Goal: Find specific fact: Find specific fact

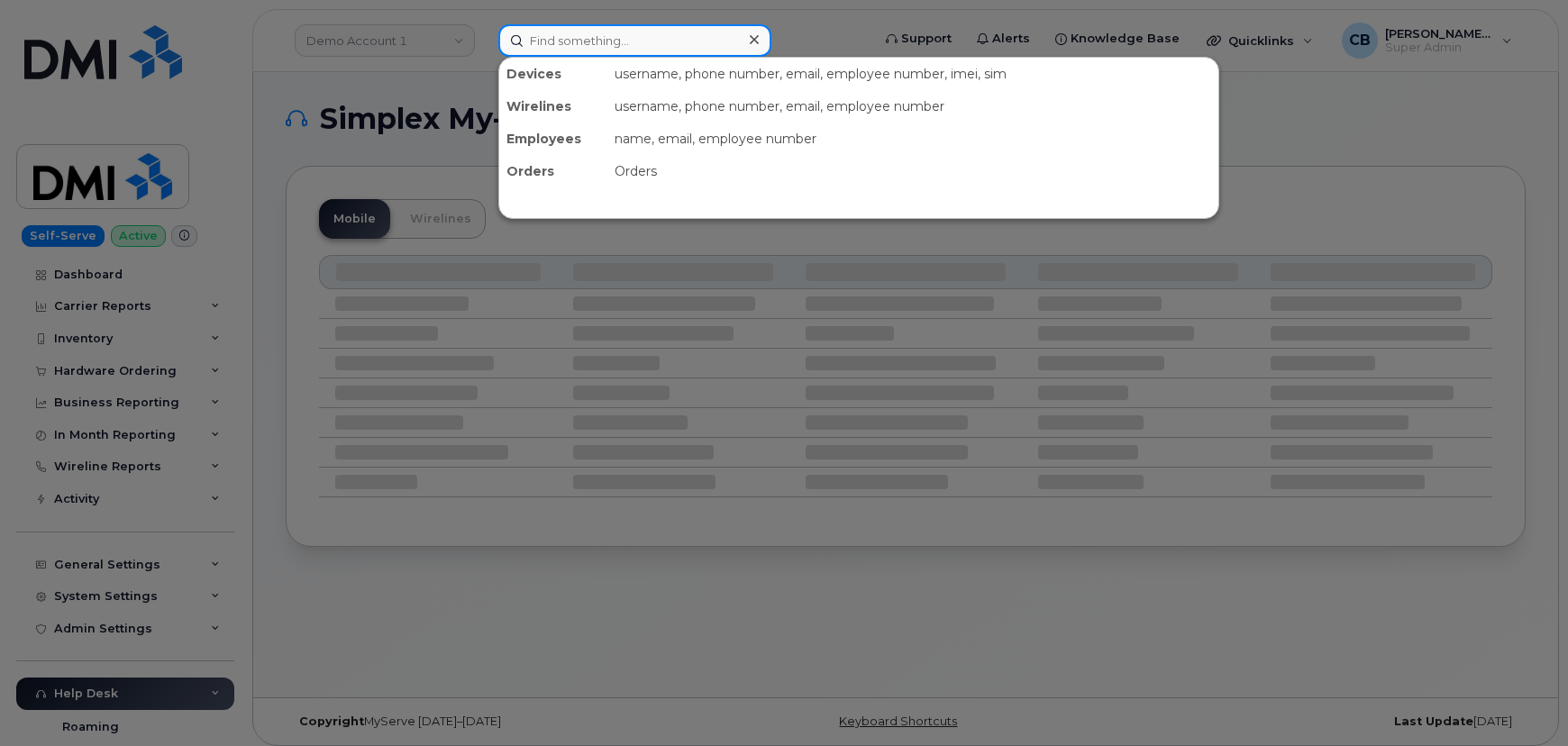
click at [613, 45] on input at bounding box center [635, 40] width 273 height 32
paste input "8084827631"
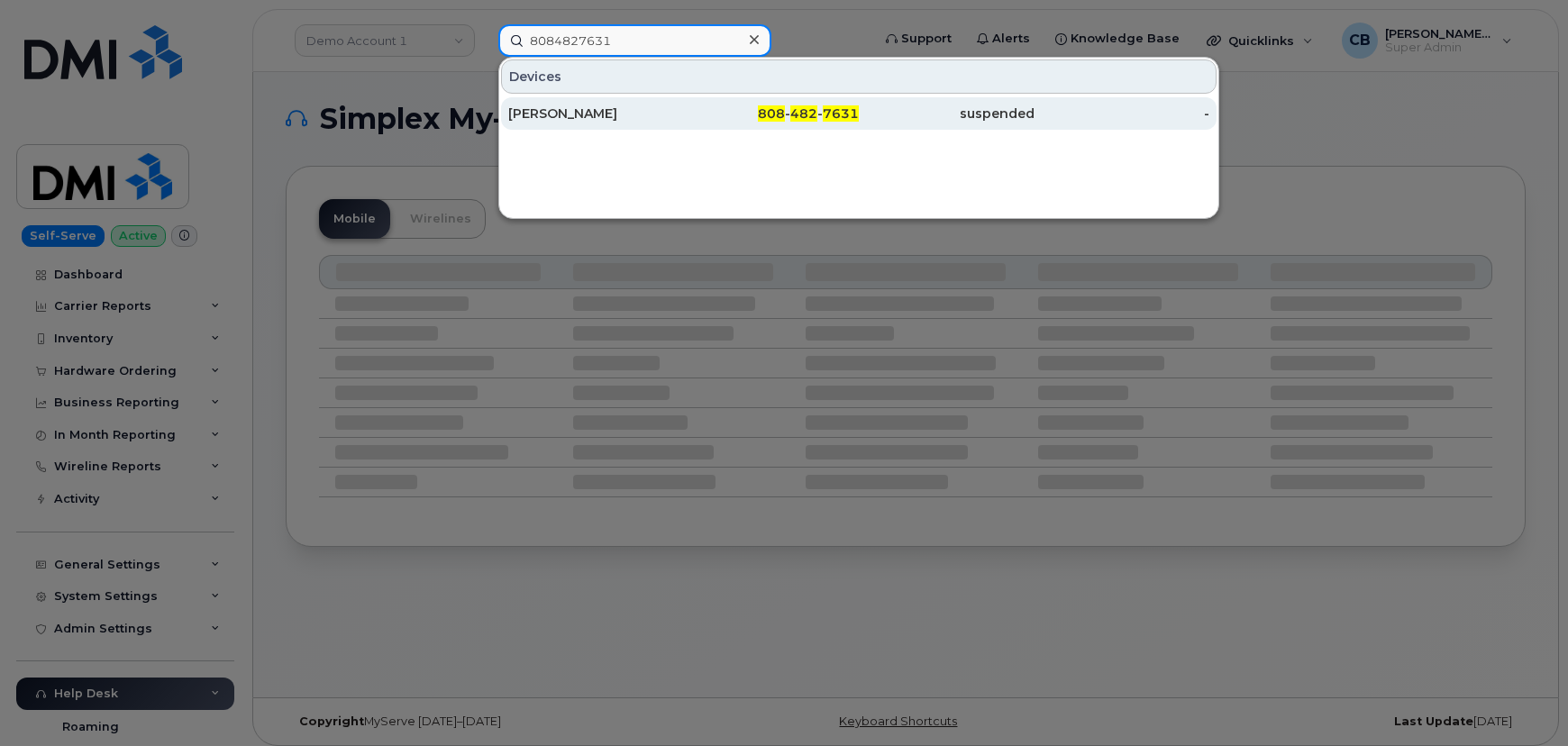
type input "8084827631"
click at [583, 109] on div "WILLIAM KAPTON" at bounding box center [596, 113] width 175 height 18
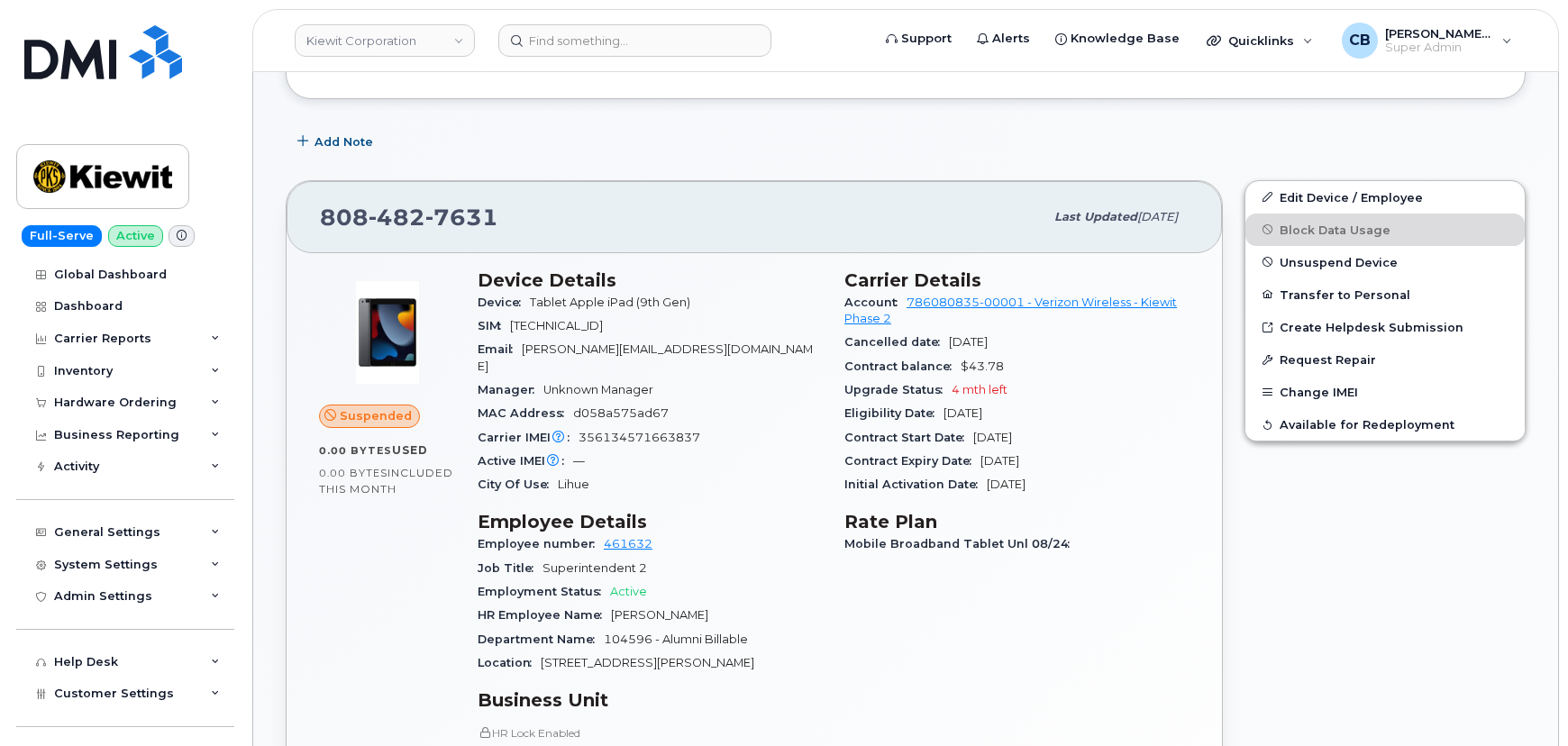
scroll to position [655, 0]
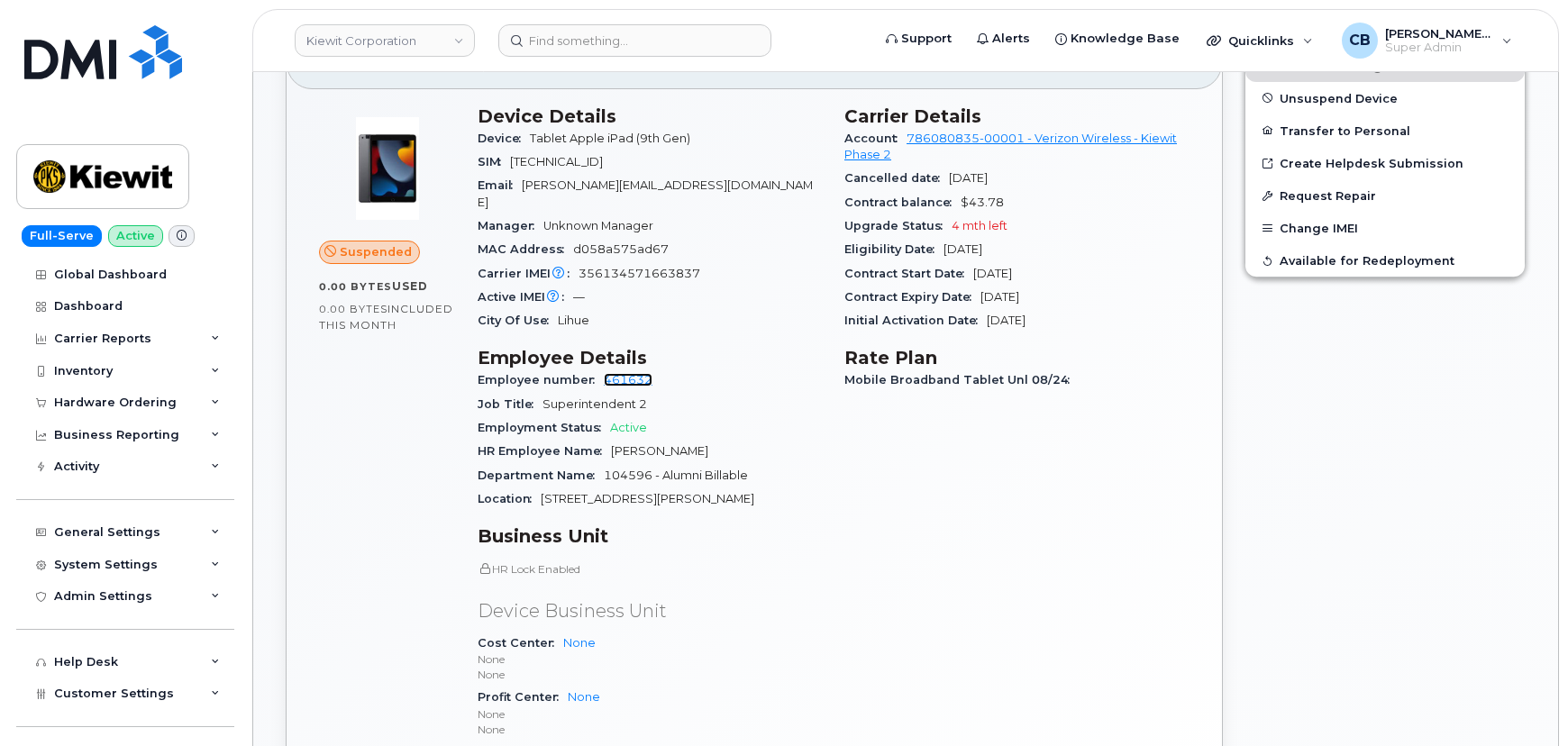
drag, startPoint x: 626, startPoint y: 360, endPoint x: 721, endPoint y: 354, distance: 95.2
click at [627, 373] on link "461632" at bounding box center [628, 379] width 48 height 14
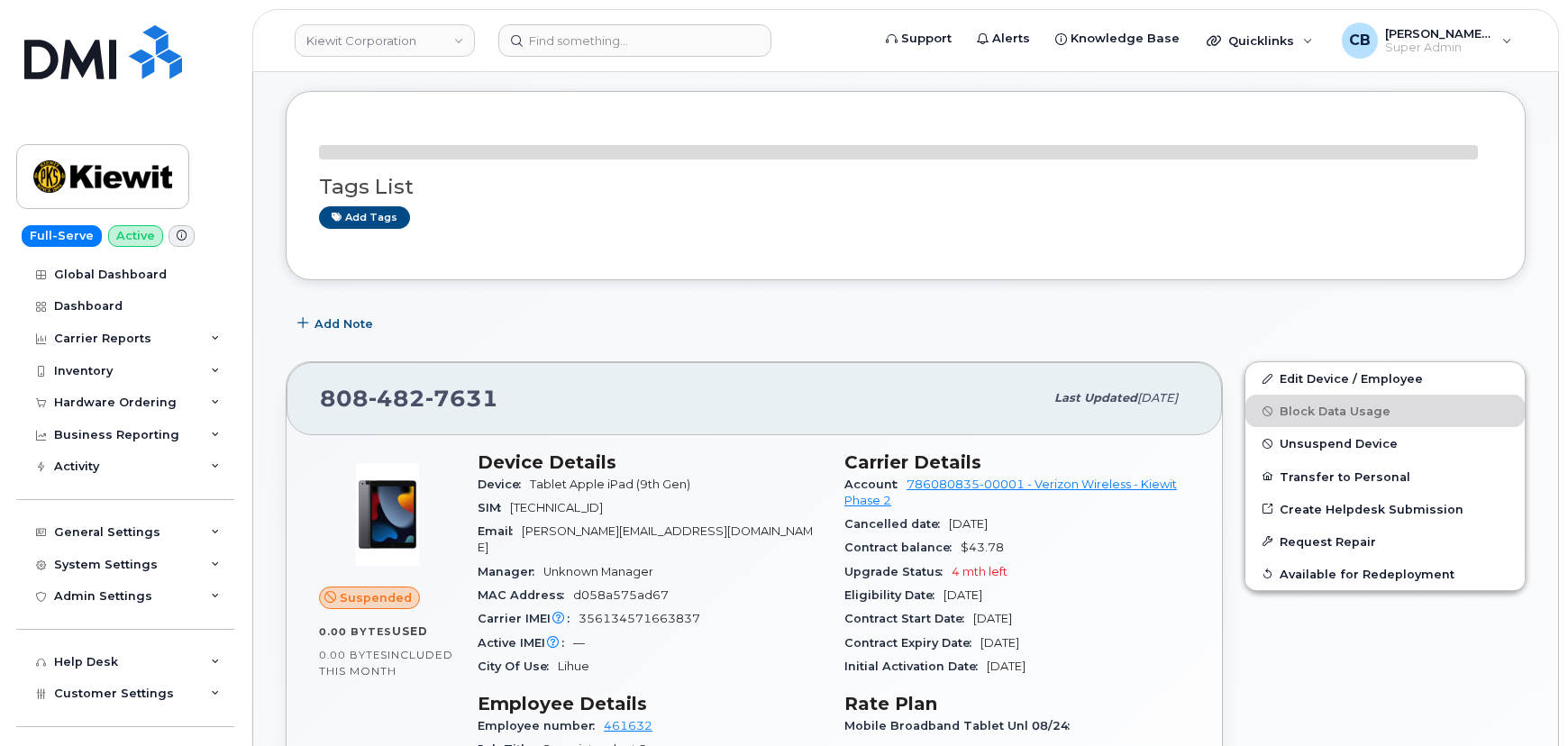
scroll to position [327, 0]
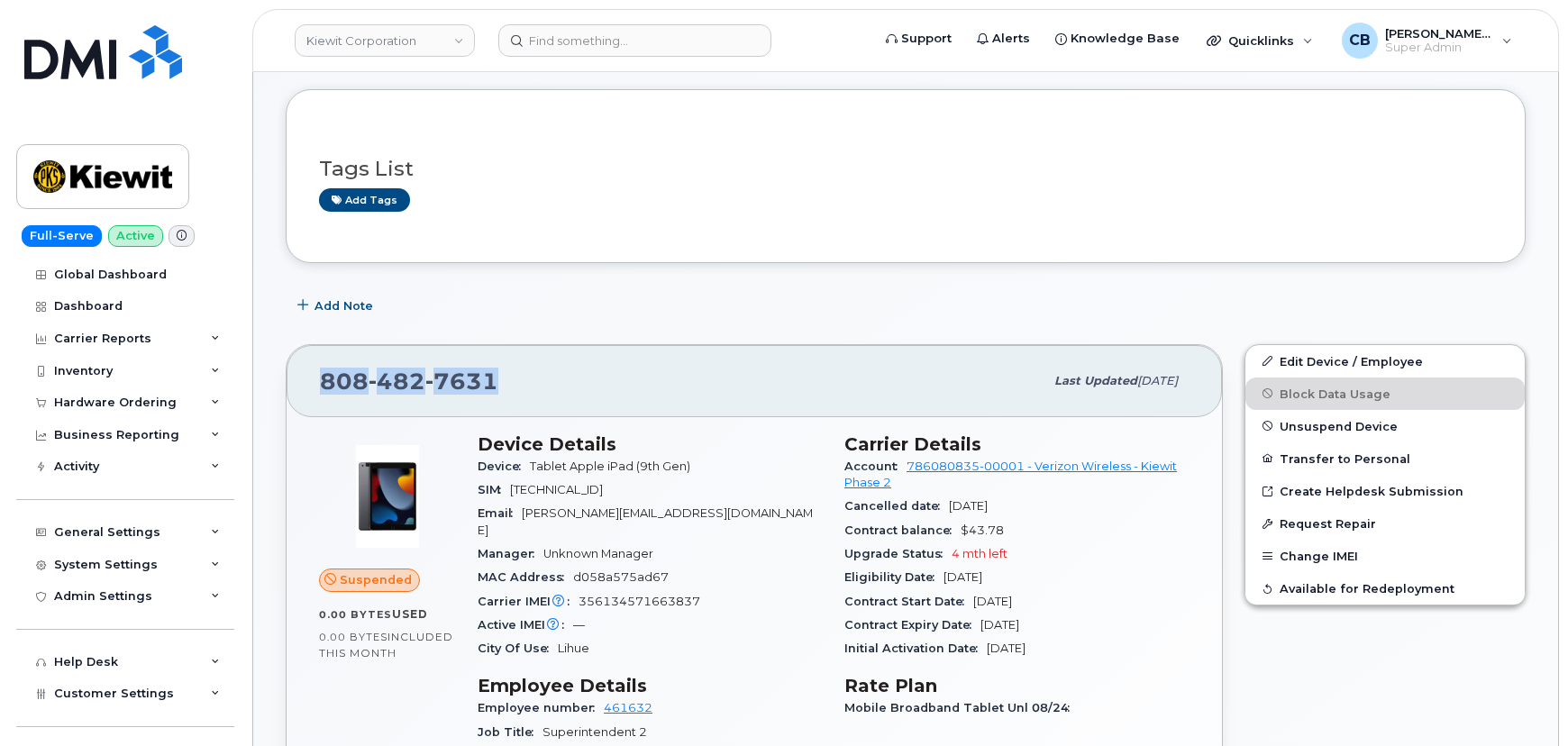
drag, startPoint x: 514, startPoint y: 371, endPoint x: 284, endPoint y: 405, distance: 232.5
click at [309, 373] on div "808 482 7631 Last updated Sep 25, 2025" at bounding box center [755, 381] width 936 height 72
drag, startPoint x: 633, startPoint y: 511, endPoint x: 513, endPoint y: 515, distance: 120.1
click at [513, 515] on div "Email WILLIAM.KAPTON@MASSELEC.COM" at bounding box center [651, 522] width 345 height 41
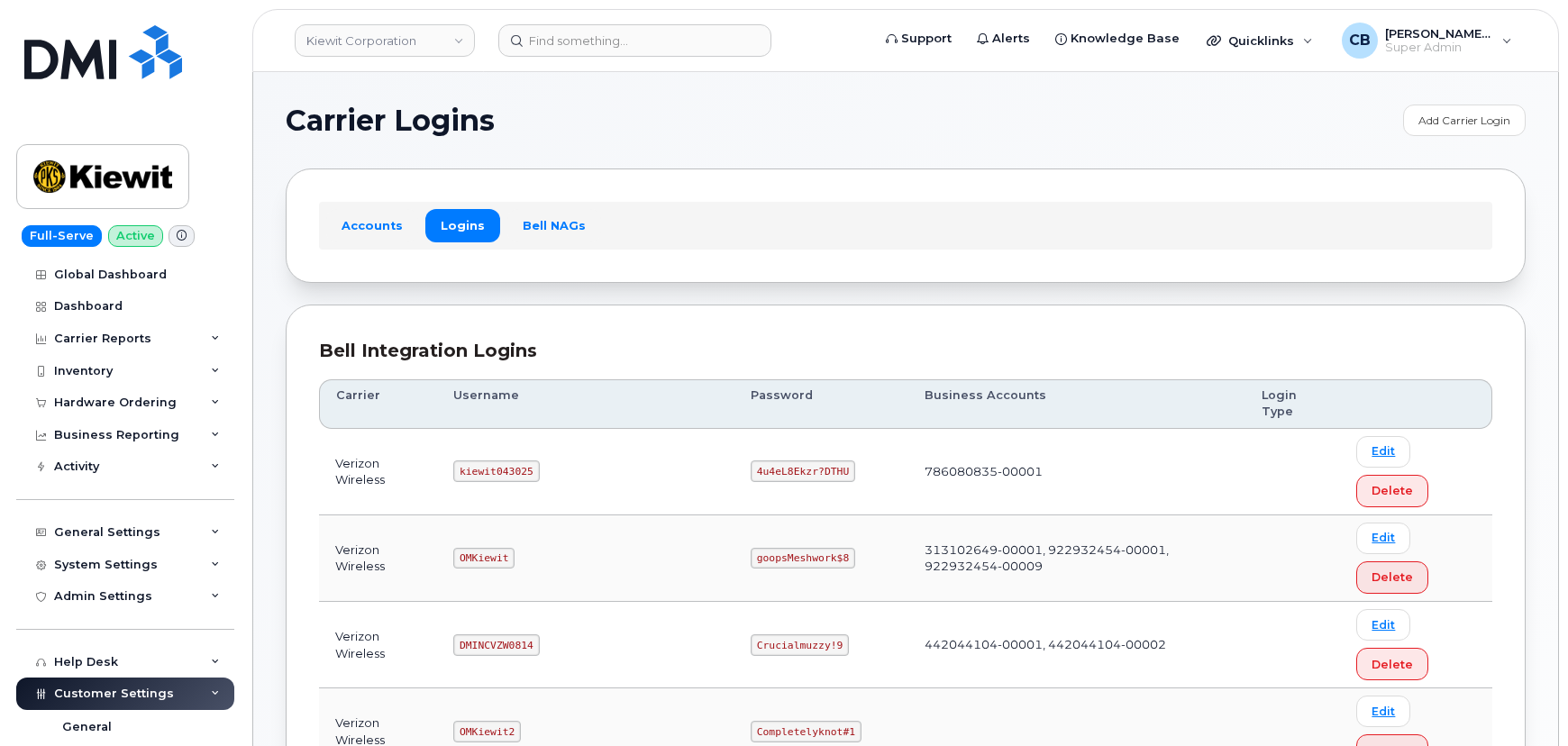
click at [494, 460] on code "kiewit043025" at bounding box center [496, 470] width 85 height 21
click at [495, 460] on code "kiewit043025" at bounding box center [496, 470] width 85 height 21
copy code "kiewit043025"
drag, startPoint x: 769, startPoint y: 432, endPoint x: 685, endPoint y: 432, distance: 84.0
click at [751, 460] on code "4u4eL8Ekzr?DTHU" at bounding box center [803, 470] width 105 height 21
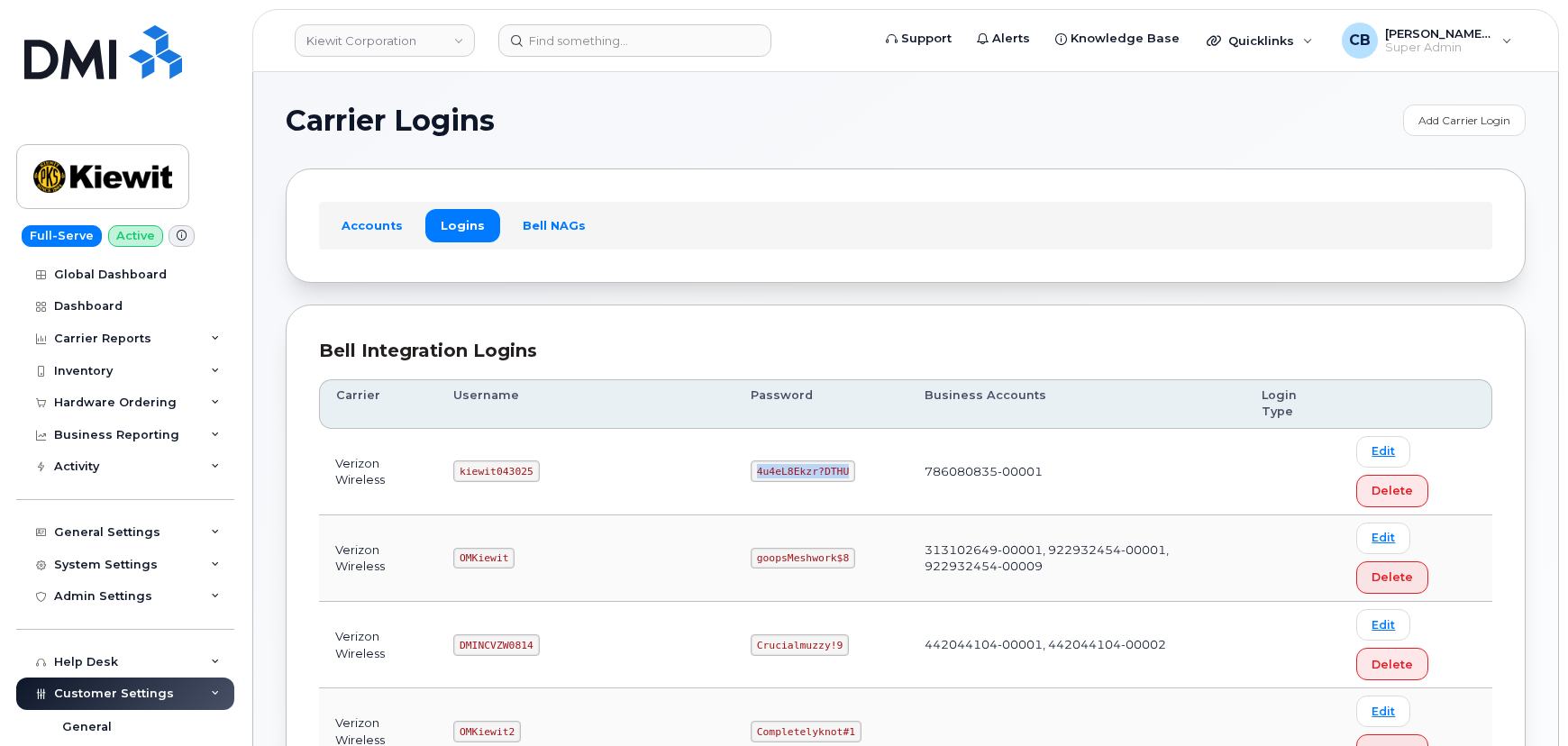
copy code "4u4eL8Ekzr?DTHU"
drag, startPoint x: 914, startPoint y: 433, endPoint x: 883, endPoint y: 434, distance: 31.0
click at [909, 434] on td "786080835-00001" at bounding box center [1077, 471] width 337 height 86
